Goal: Information Seeking & Learning: Check status

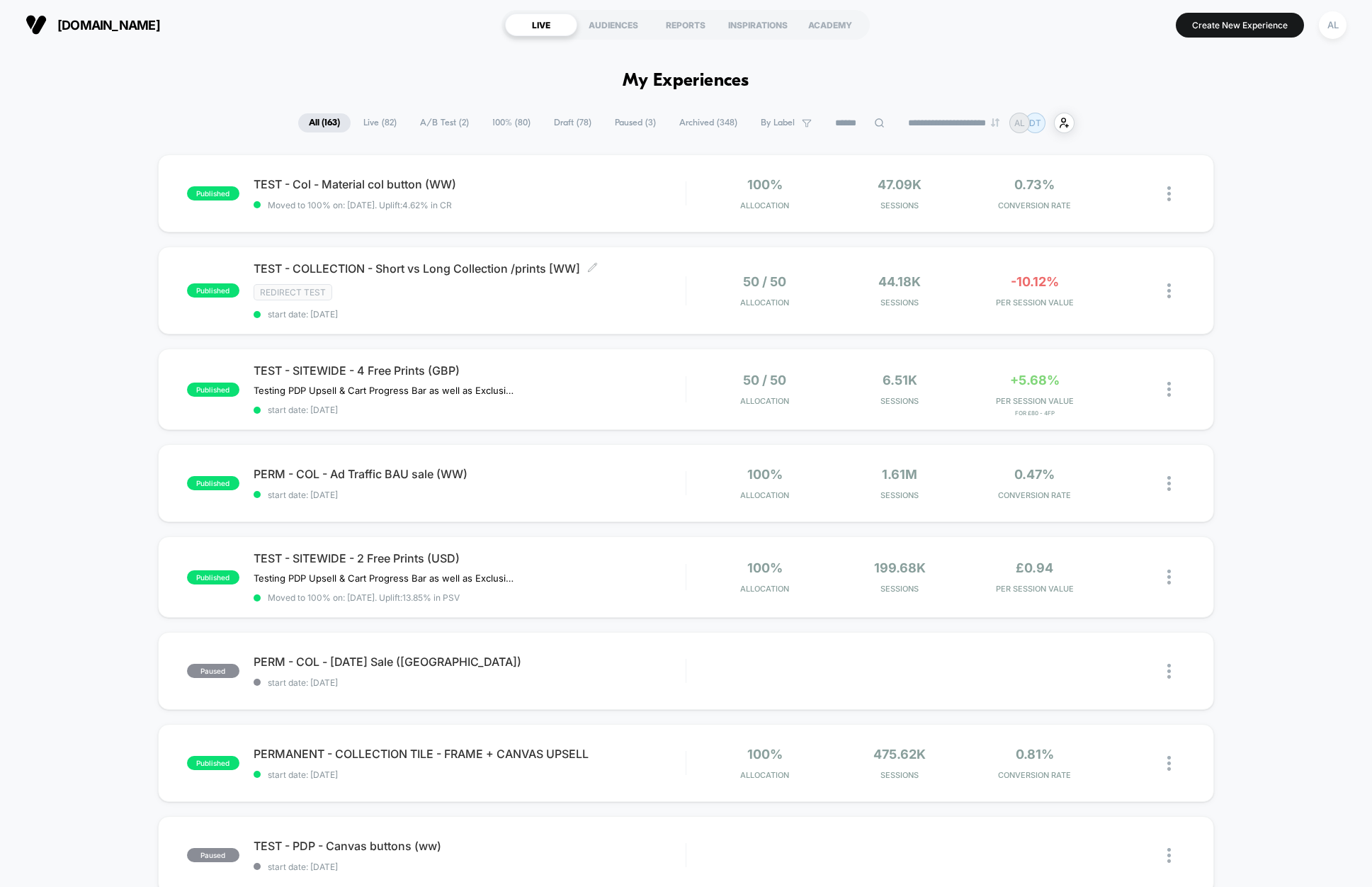
click at [641, 292] on div "Redirect Test" at bounding box center [470, 292] width 432 height 17
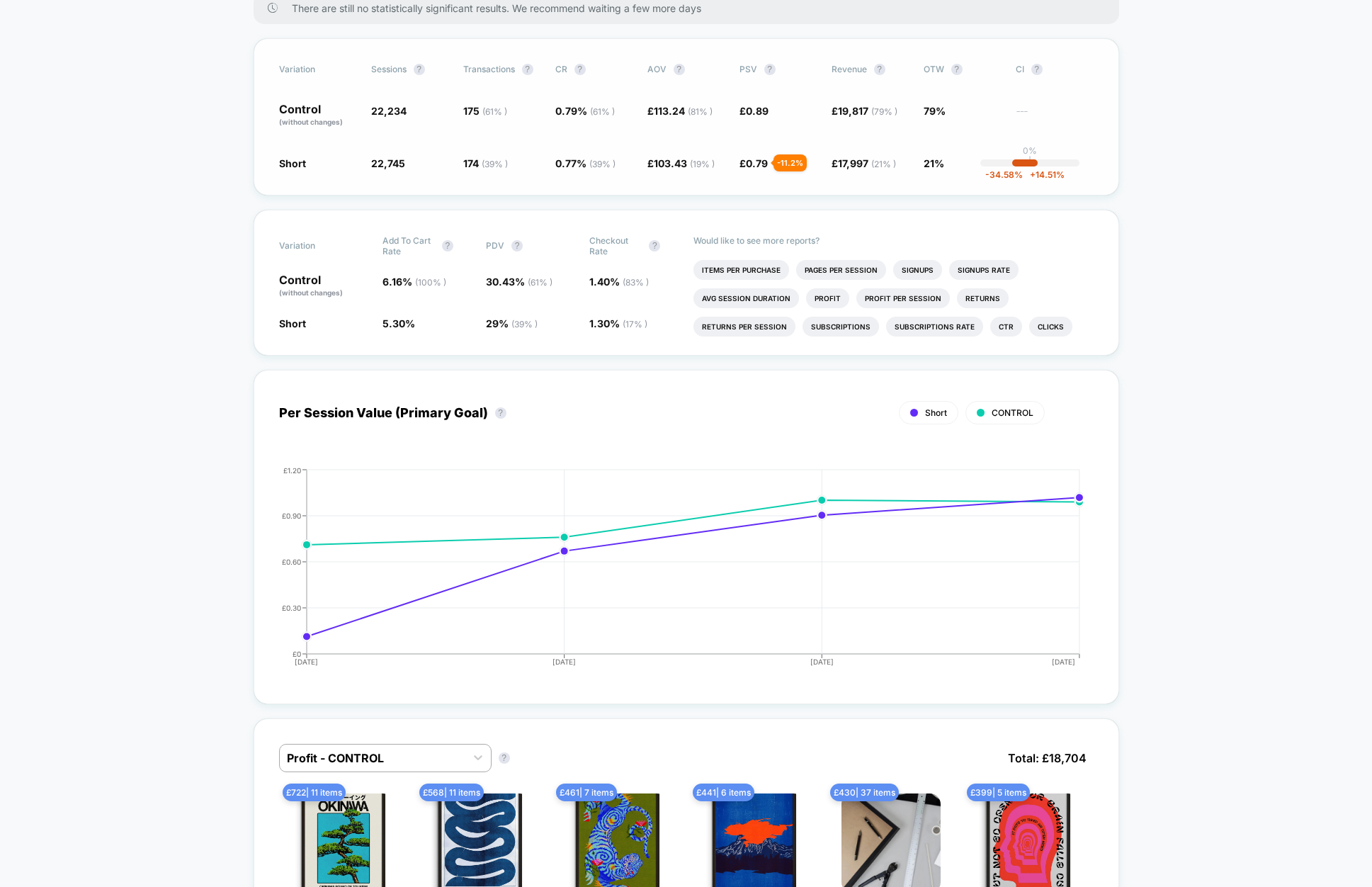
scroll to position [143, 0]
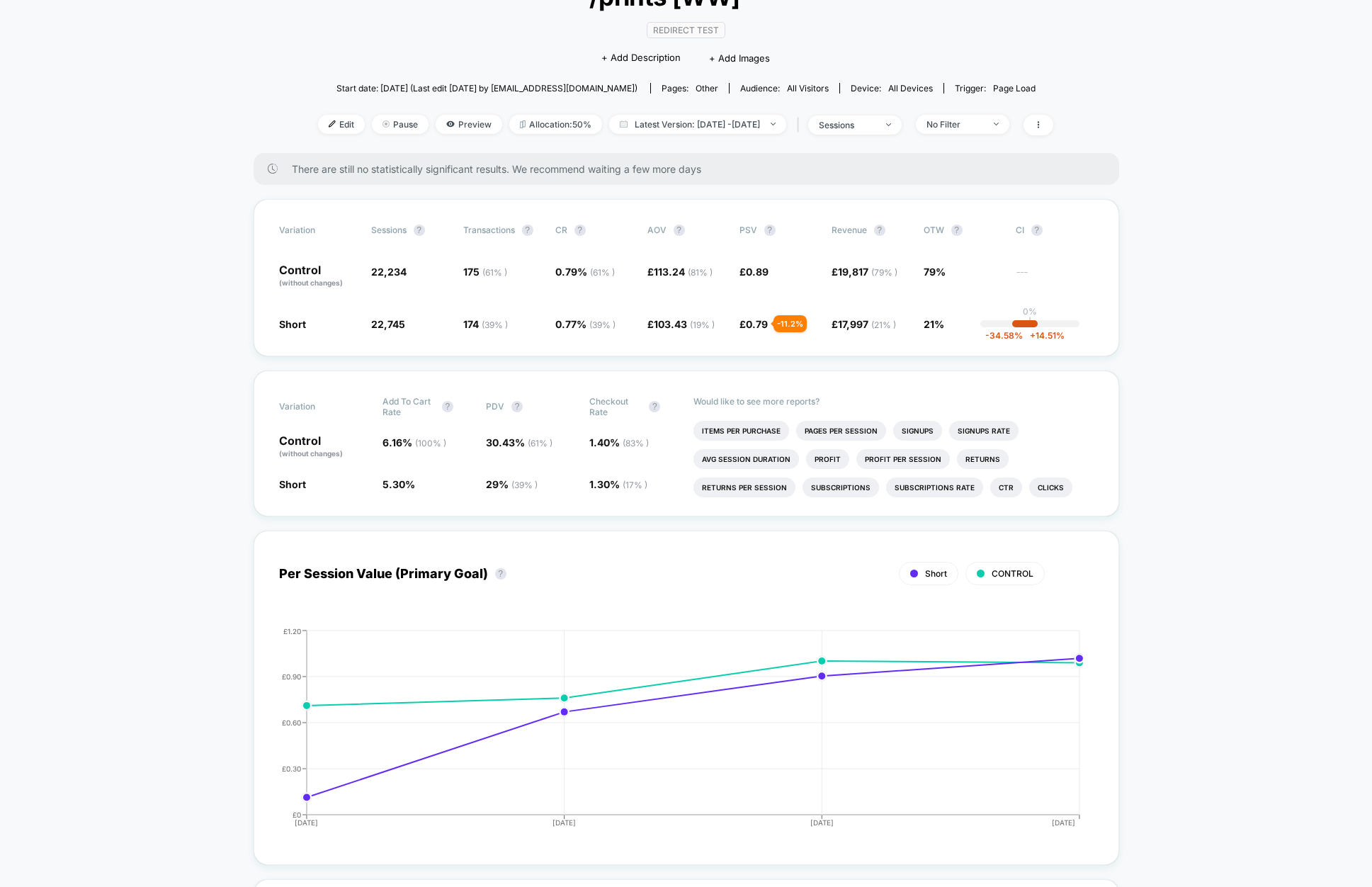
click at [1056, 113] on div "< Back to all live experiences TEST - COLLECTION - Short vs Long Collection /pr…" at bounding box center [686, 41] width 741 height 222
click at [1043, 123] on icon at bounding box center [1038, 125] width 9 height 9
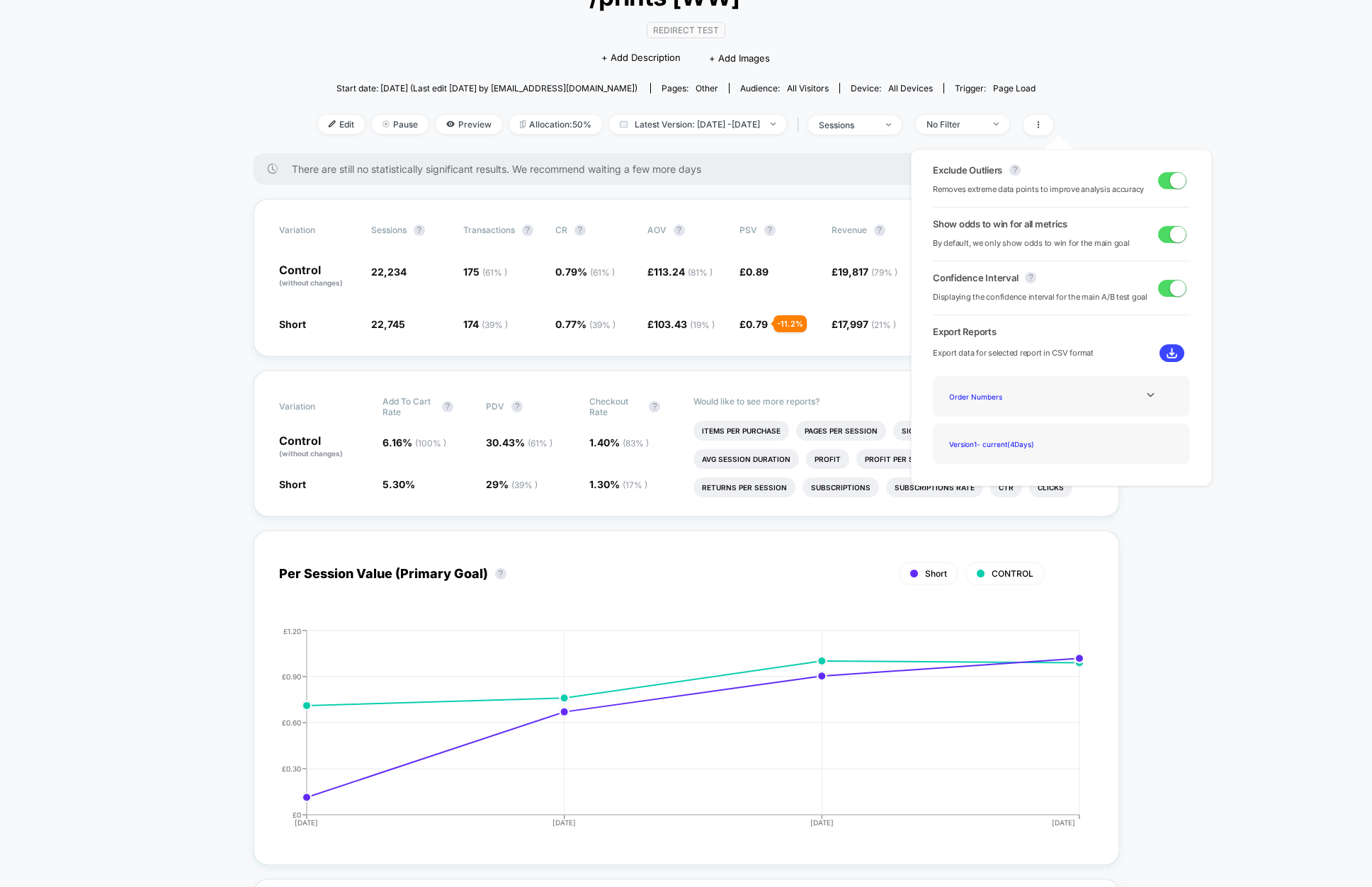
click at [1170, 184] on span at bounding box center [1178, 180] width 16 height 16
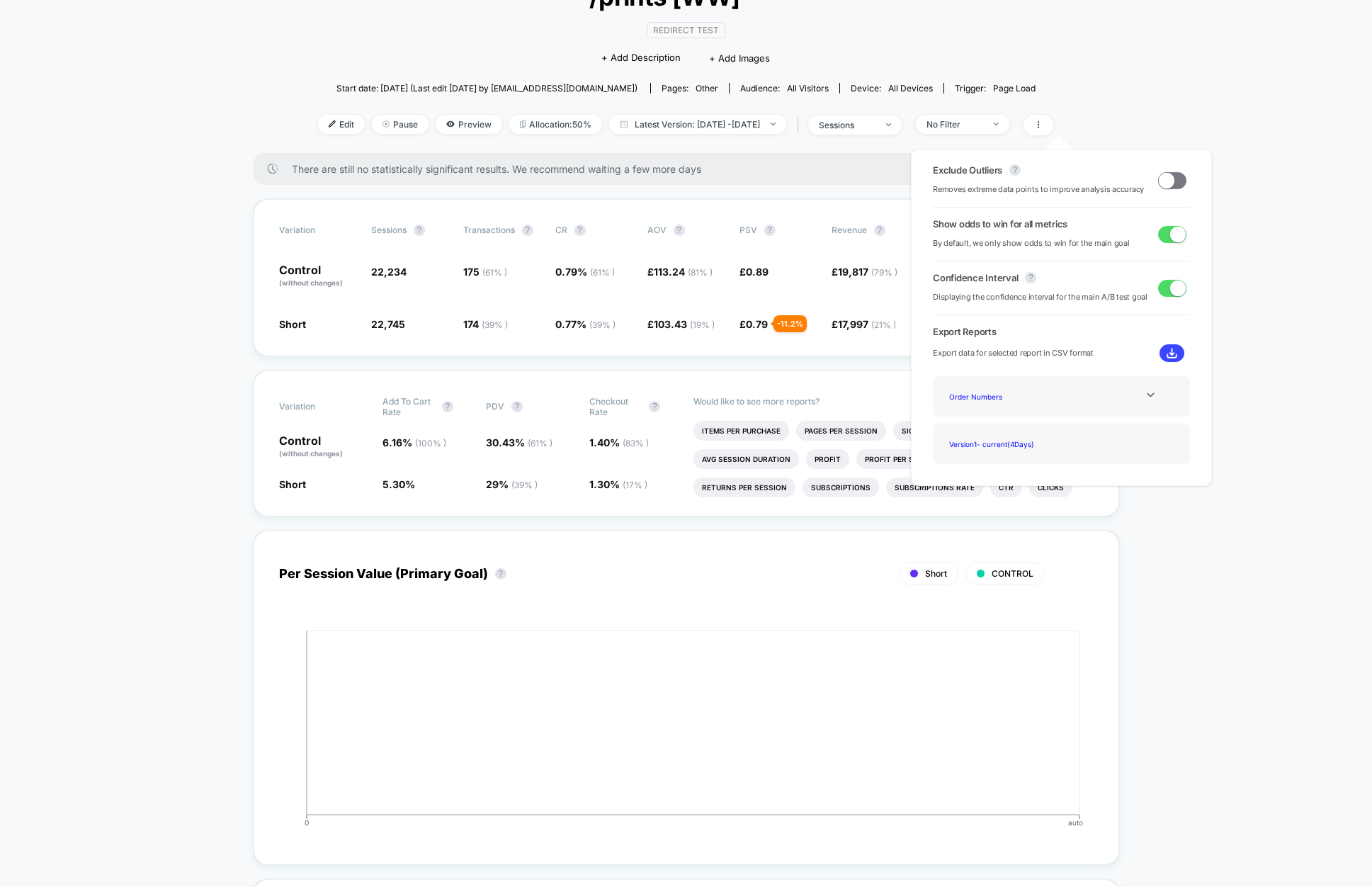
click at [1169, 184] on span at bounding box center [1173, 180] width 28 height 17
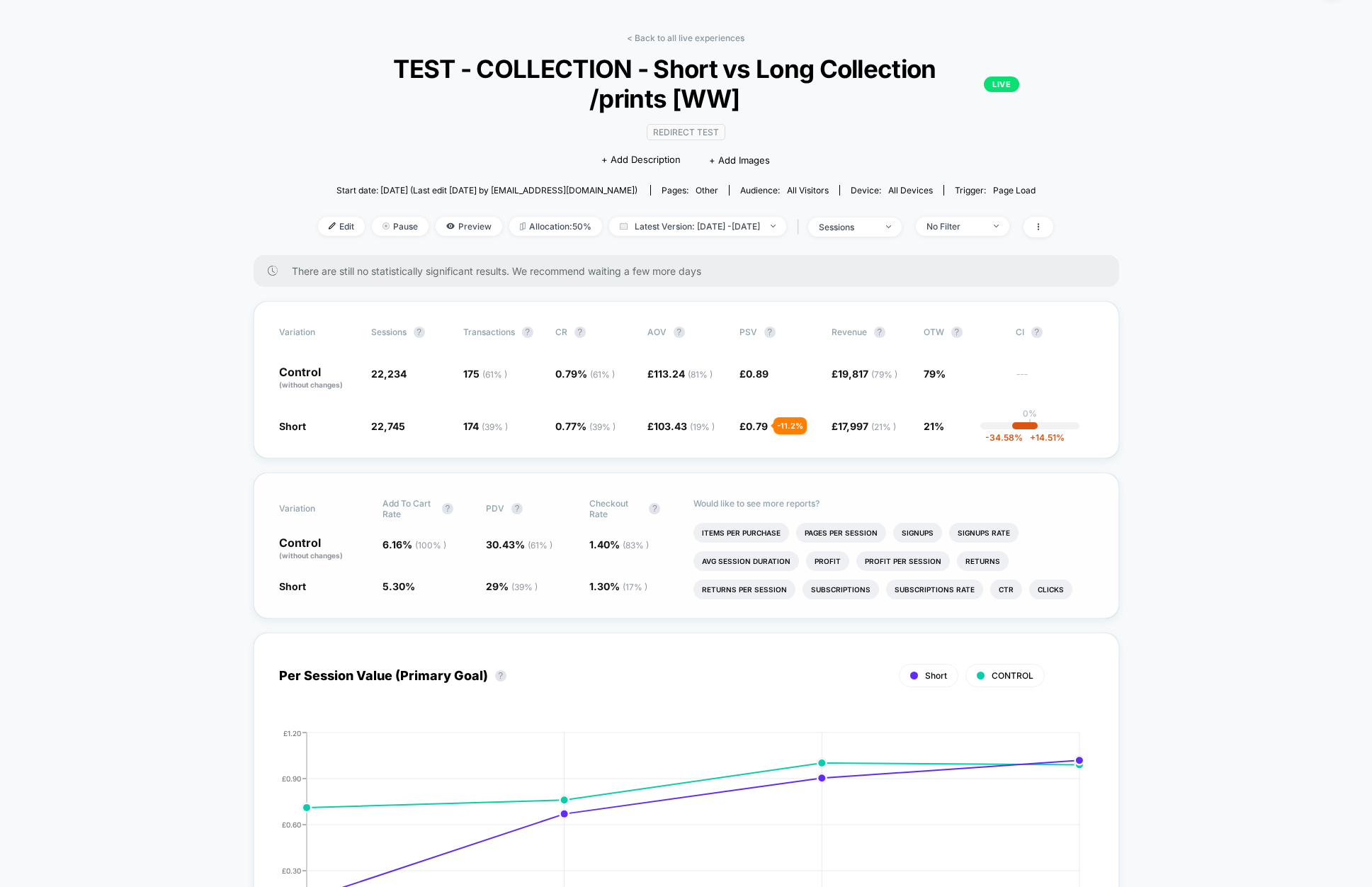
scroll to position [29, 0]
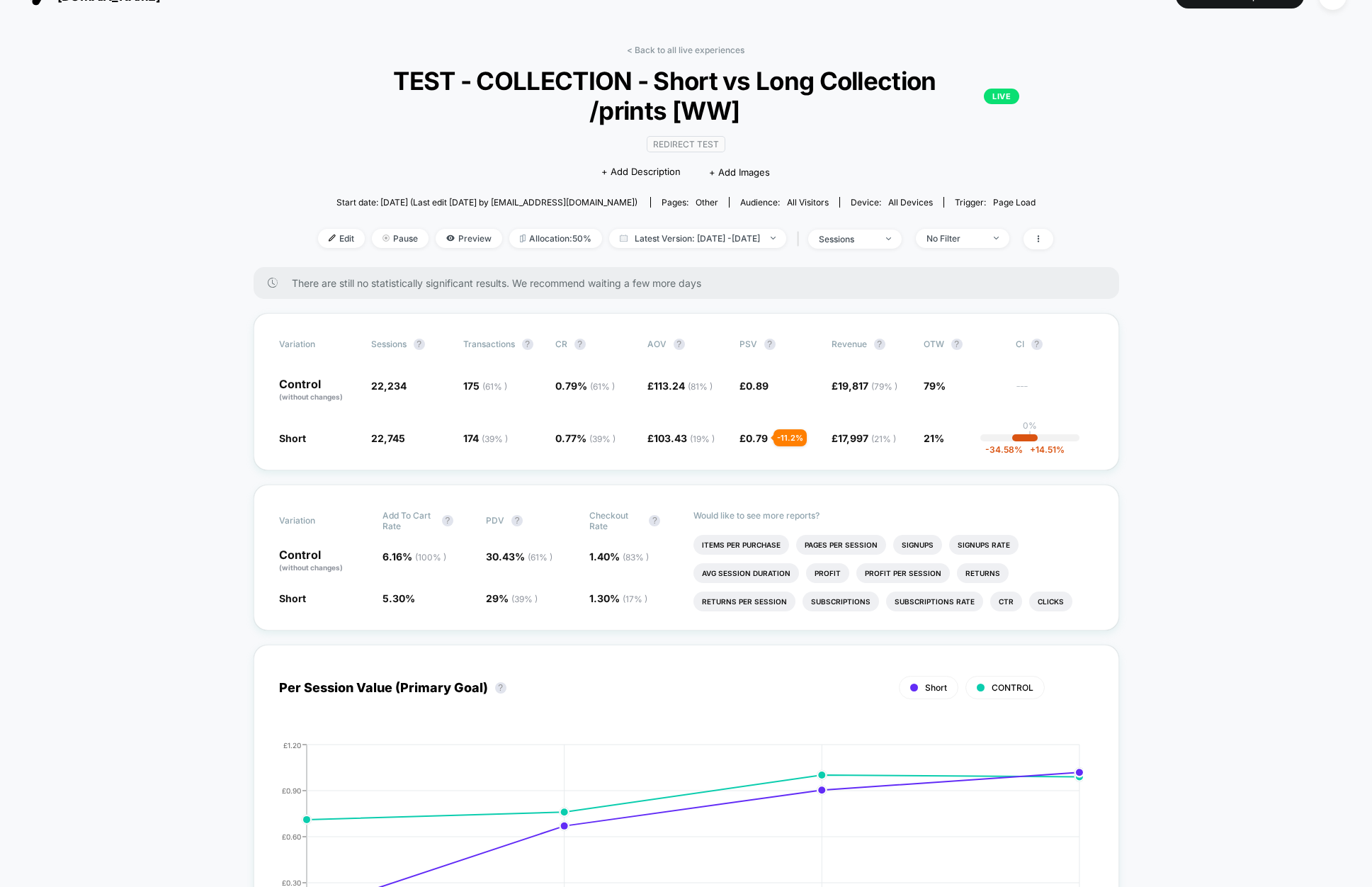
click at [1053, 244] on span at bounding box center [1038, 239] width 30 height 20
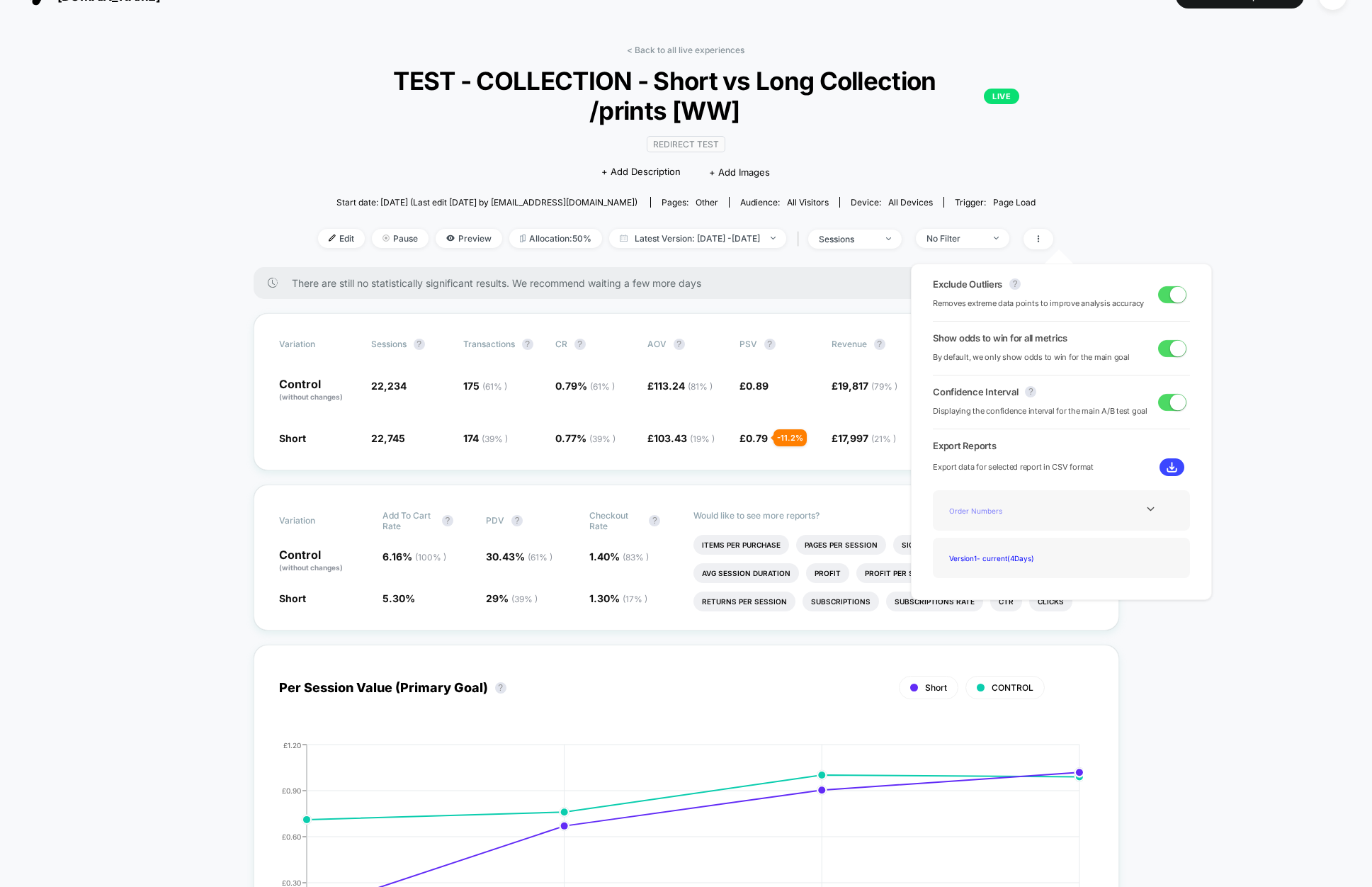
click at [994, 516] on div "Order Numbers" at bounding box center [1000, 511] width 113 height 19
click at [1146, 508] on icon at bounding box center [1151, 509] width 11 height 11
click at [998, 532] on div "Experience Data" at bounding box center [1000, 530] width 113 height 19
click at [987, 555] on div "Version 1 - current ( 4 Days)" at bounding box center [1000, 559] width 113 height 19
